Goal: Task Accomplishment & Management: Manage account settings

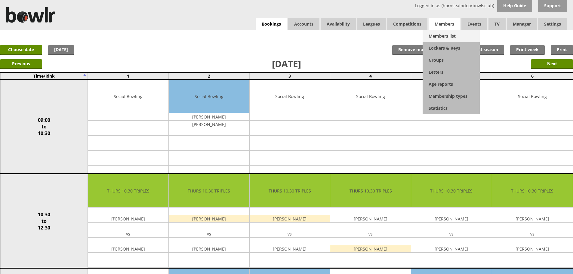
click at [445, 30] on link "Members list" at bounding box center [451, 36] width 57 height 12
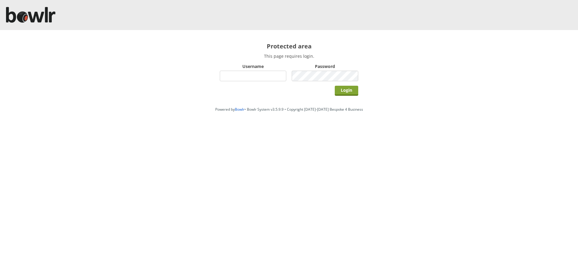
type input "hornseaindoorbowlsclub"
click at [340, 89] on input "Login" at bounding box center [346, 91] width 23 height 10
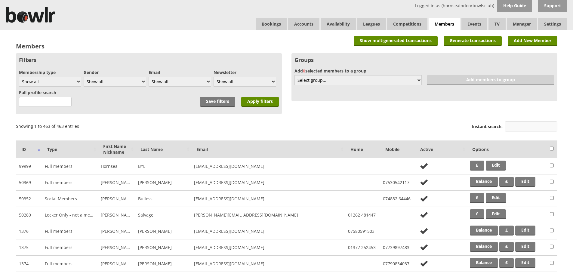
drag, startPoint x: 520, startPoint y: 129, endPoint x: 517, endPoint y: 129, distance: 3.4
click at [520, 129] on input "Instant search:" at bounding box center [531, 127] width 53 height 10
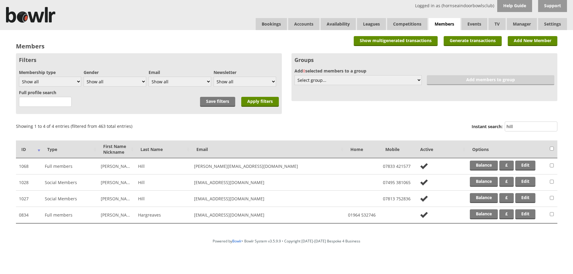
type input "hill"
click at [488, 171] on td "Balance £ Edit" at bounding box center [507, 166] width 80 height 16
click at [486, 164] on link "Balance" at bounding box center [484, 166] width 28 height 10
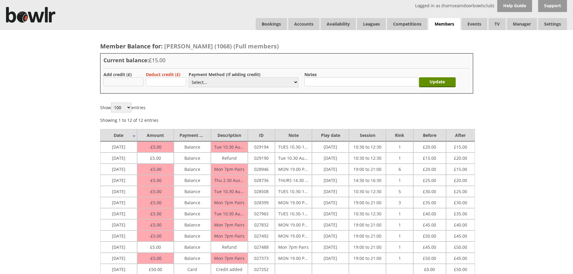
click at [130, 78] on input "text" at bounding box center [124, 81] width 40 height 9
type input "50"
click at [208, 82] on select "Select... Cash Card Cheque Bank Transfer Other Member Card Gift Voucher Balance" at bounding box center [244, 82] width 110 height 10
select select "2"
click at [189, 77] on select "Select... Cash Card Cheque Bank Transfer Other Member Card Gift Voucher Balance" at bounding box center [244, 82] width 110 height 10
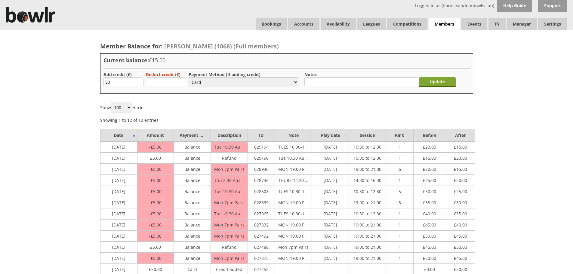
click at [432, 82] on input "Update" at bounding box center [437, 82] width 37 height 10
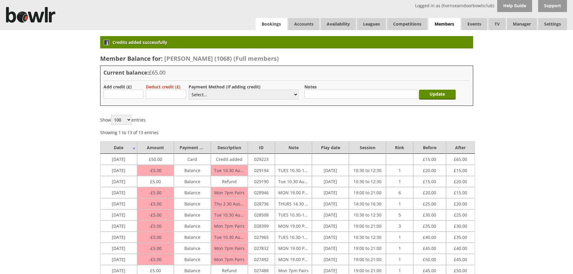
click at [274, 23] on link "Bookings" at bounding box center [271, 24] width 31 height 12
